Goal: Transaction & Acquisition: Download file/media

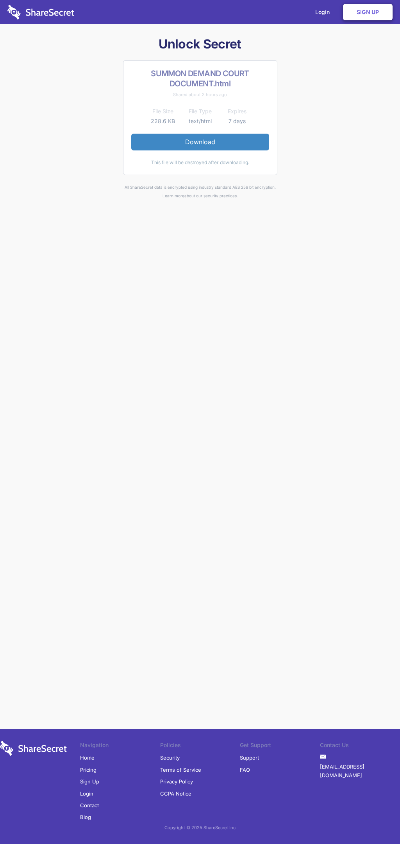
click at [200, 142] on link "Download" at bounding box center [200, 142] width 138 height 16
